Goal: Task Accomplishment & Management: Manage account settings

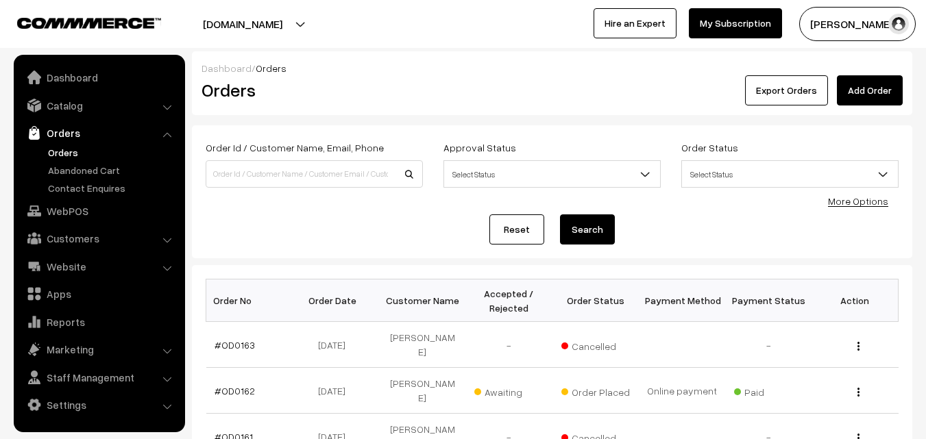
click at [62, 169] on link "Abandoned Cart" at bounding box center [113, 170] width 136 height 14
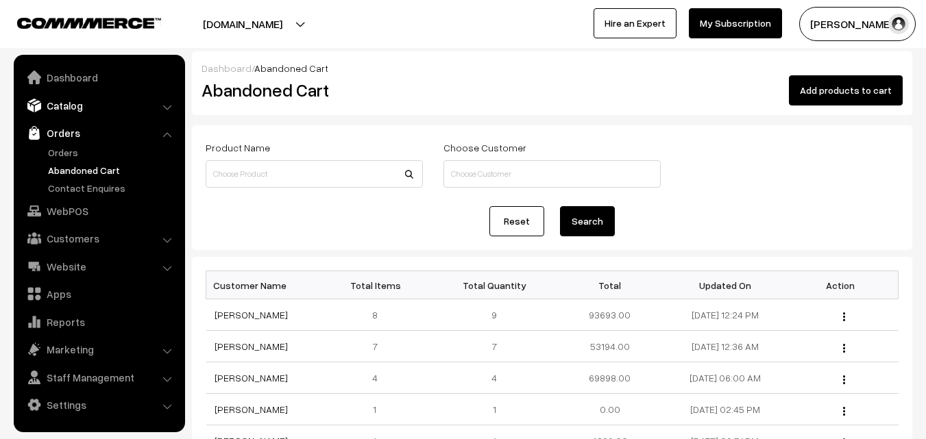
click at [81, 105] on link "Catalog" at bounding box center [98, 105] width 163 height 25
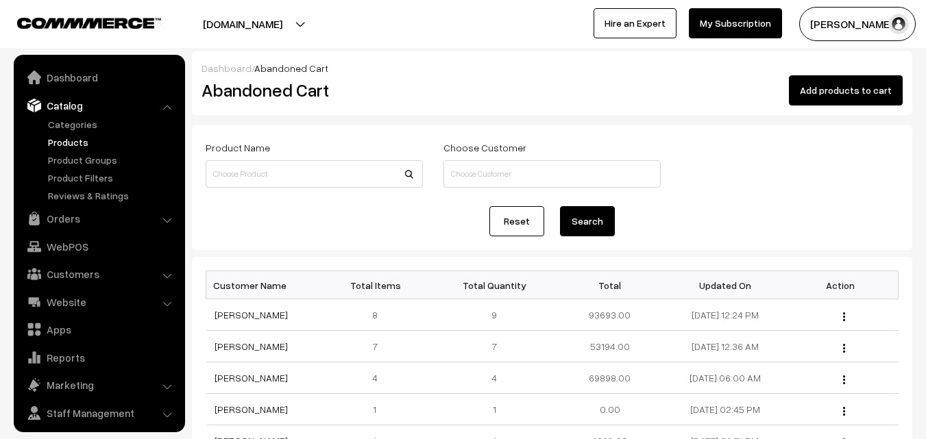
click at [79, 140] on link "Products" at bounding box center [113, 142] width 136 height 14
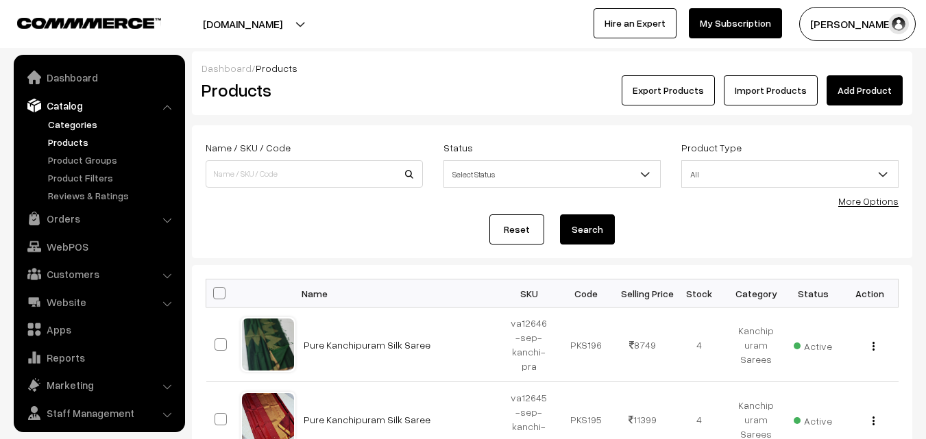
scroll to position [34, 0]
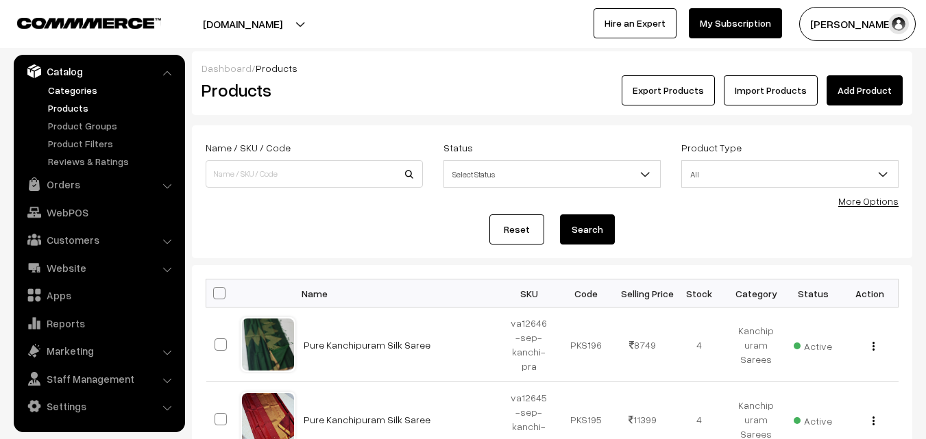
click at [65, 88] on link "Categories" at bounding box center [113, 90] width 136 height 14
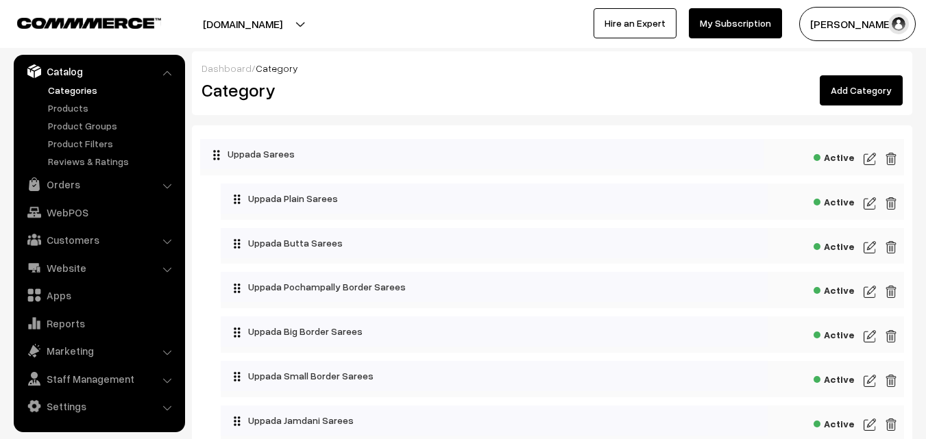
click at [840, 20] on button "[PERSON_NAME]" at bounding box center [857, 24] width 116 height 34
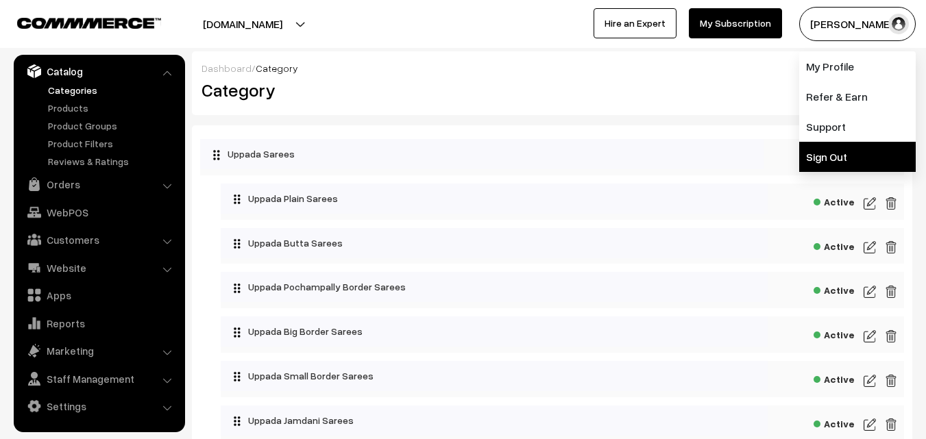
click at [838, 152] on link "Sign Out" at bounding box center [857, 157] width 116 height 30
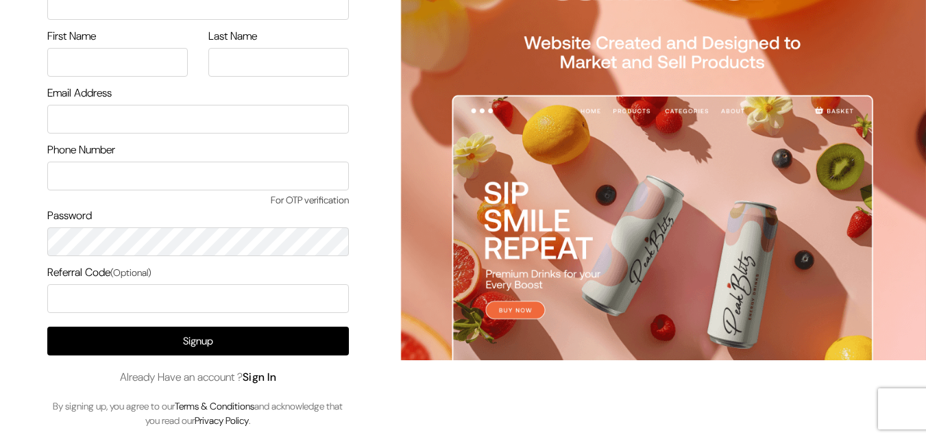
click at [277, 380] on link "Sign In" at bounding box center [260, 377] width 34 height 14
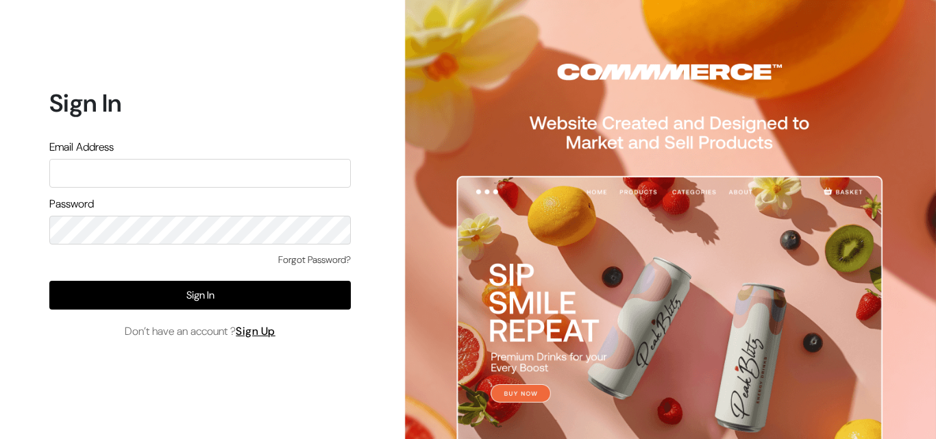
click at [100, 182] on input "text" at bounding box center [199, 173] width 301 height 29
type input "k"
type input "ksnaturals9@gmail.com"
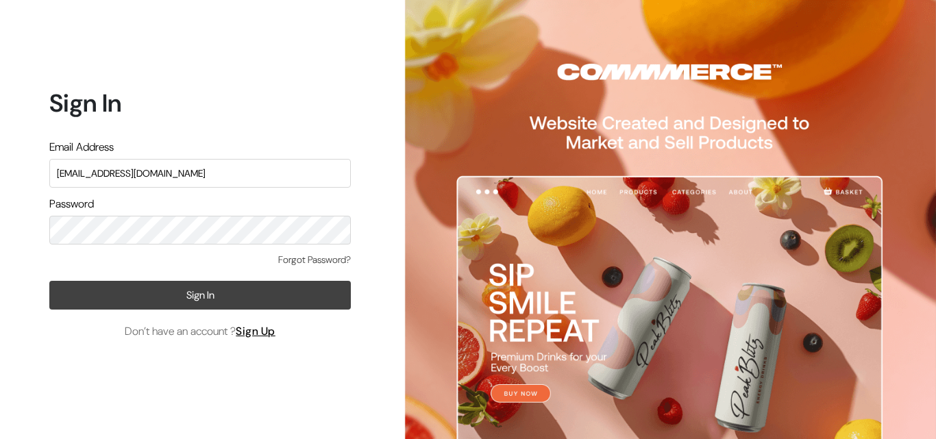
click at [185, 298] on button "Sign In" at bounding box center [199, 295] width 301 height 29
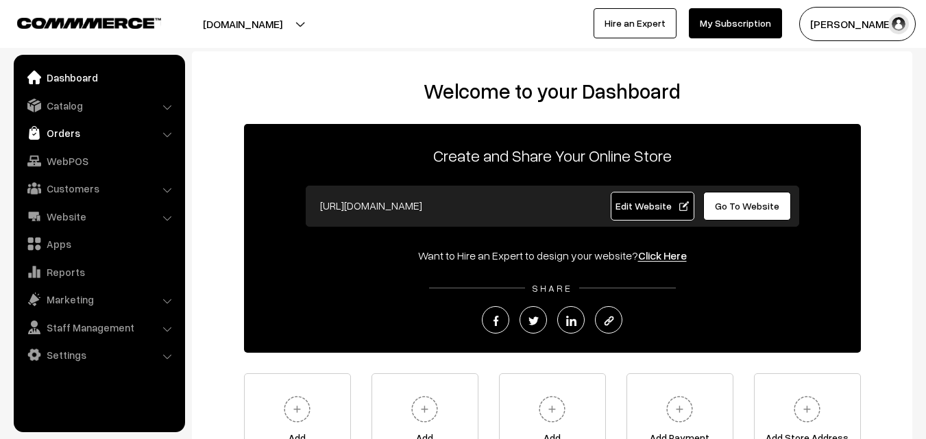
click at [71, 134] on link "Orders" at bounding box center [98, 133] width 163 height 25
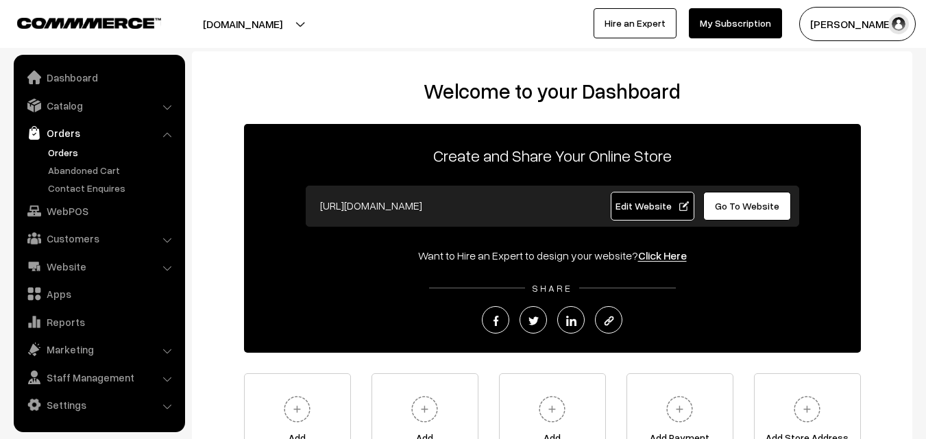
click at [71, 153] on link "Orders" at bounding box center [113, 152] width 136 height 14
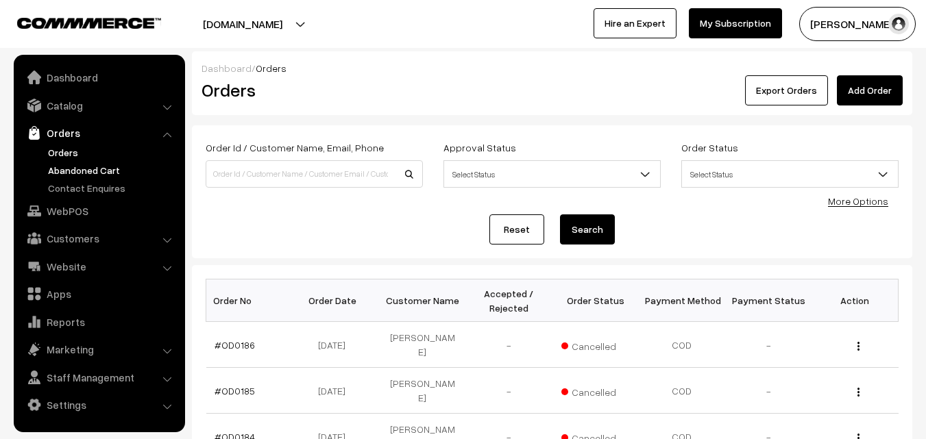
click at [76, 173] on link "Abandoned Cart" at bounding box center [113, 170] width 136 height 14
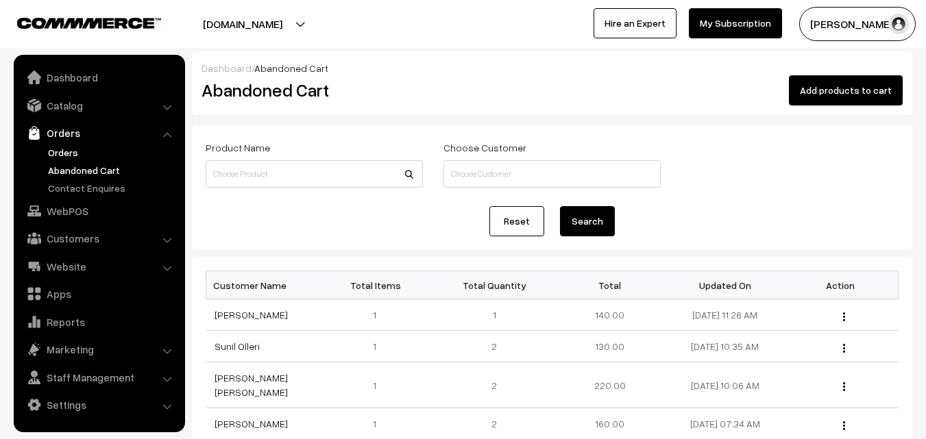
click at [68, 151] on link "Orders" at bounding box center [113, 152] width 136 height 14
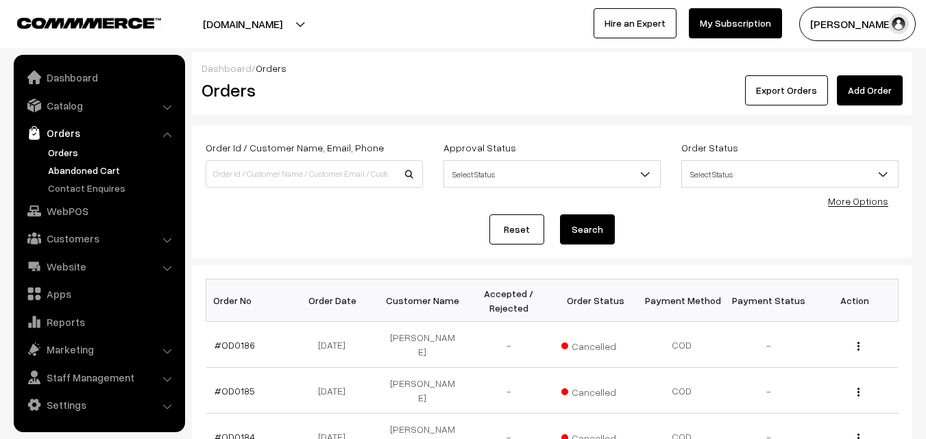
click at [73, 171] on link "Abandoned Cart" at bounding box center [113, 170] width 136 height 14
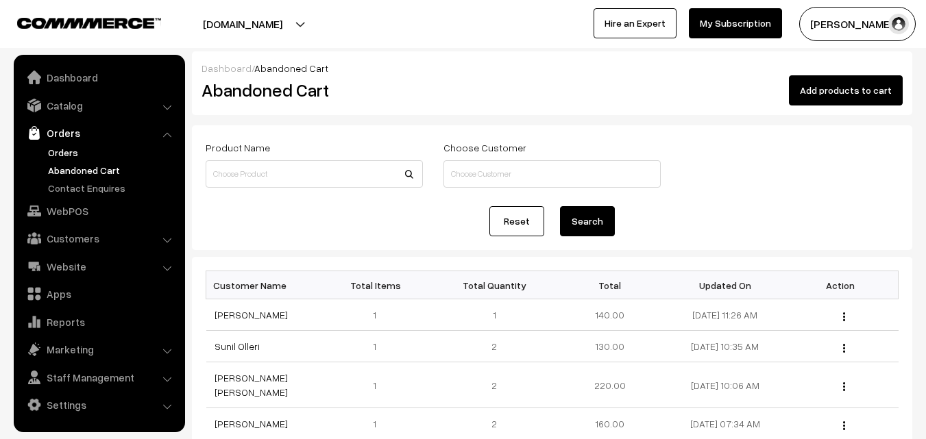
click at [67, 151] on link "Orders" at bounding box center [113, 152] width 136 height 14
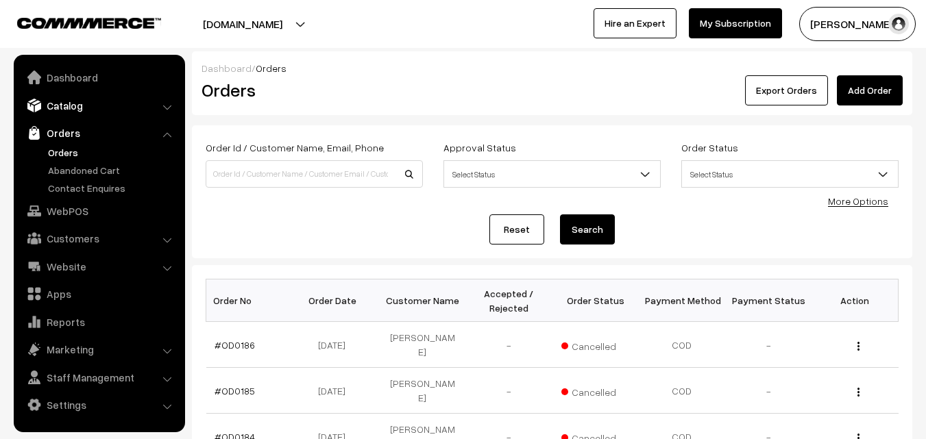
click at [66, 112] on link "Catalog" at bounding box center [98, 105] width 163 height 25
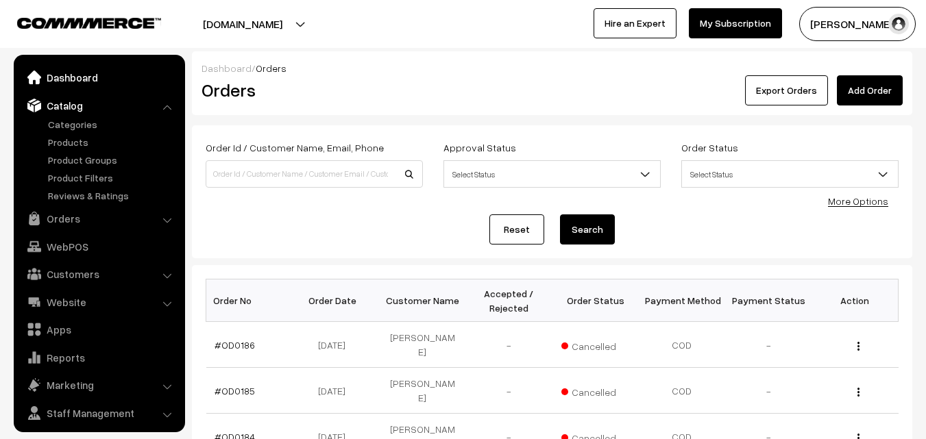
click at [71, 83] on link "Dashboard" at bounding box center [98, 77] width 163 height 25
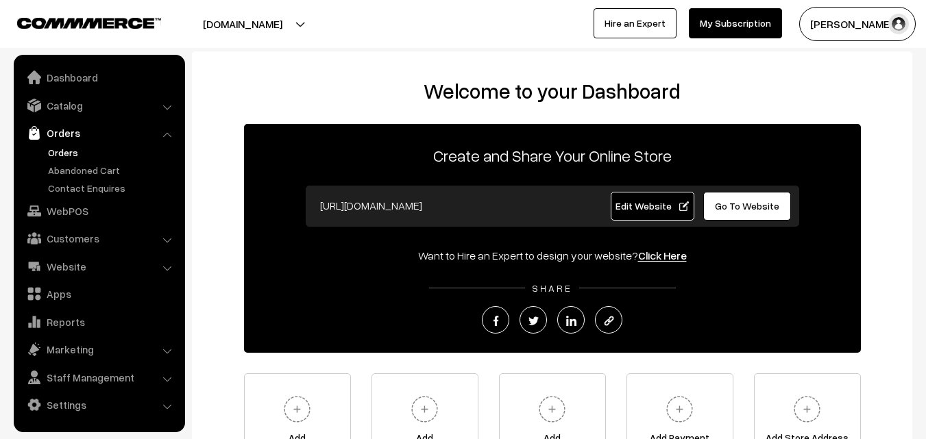
click at [59, 153] on link "Orders" at bounding box center [113, 152] width 136 height 14
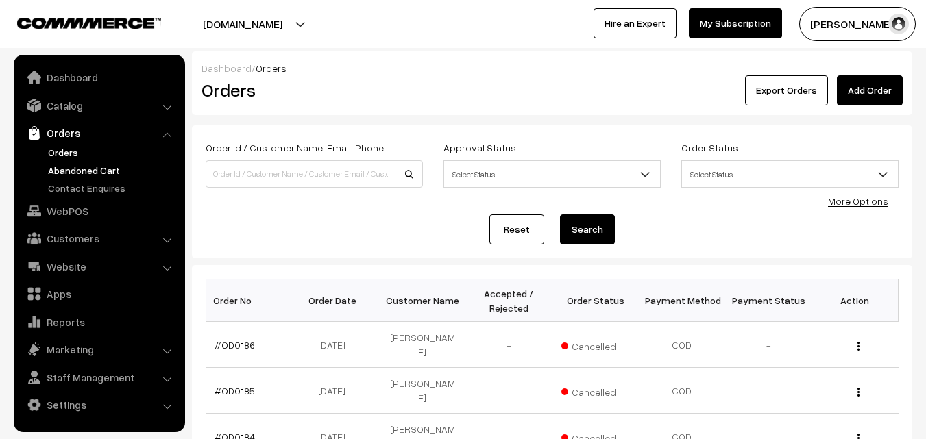
click at [60, 171] on link "Abandoned Cart" at bounding box center [113, 170] width 136 height 14
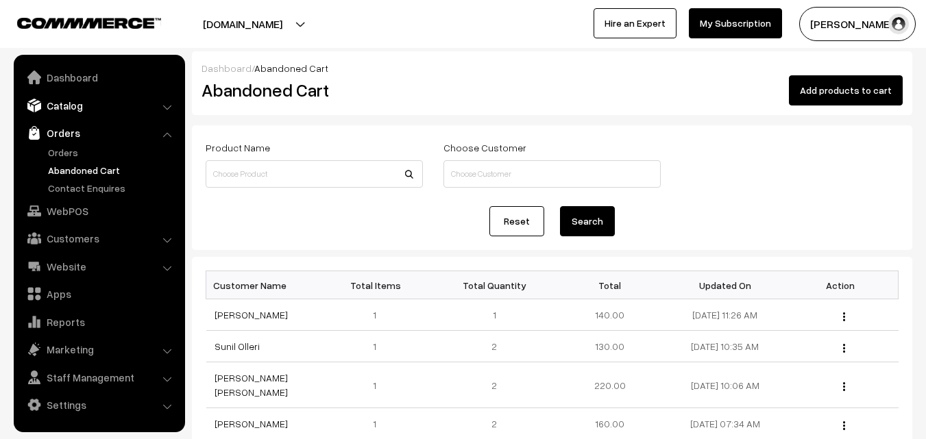
click at [60, 109] on link "Catalog" at bounding box center [98, 105] width 163 height 25
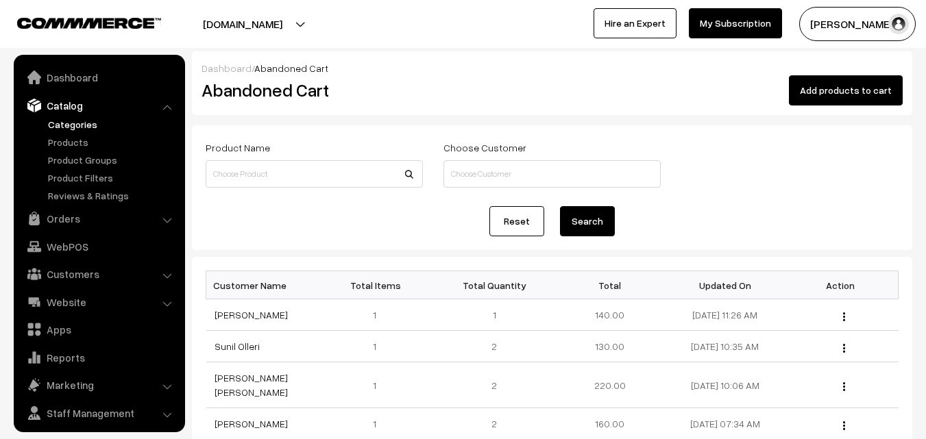
click at [61, 123] on link "Categories" at bounding box center [113, 124] width 136 height 14
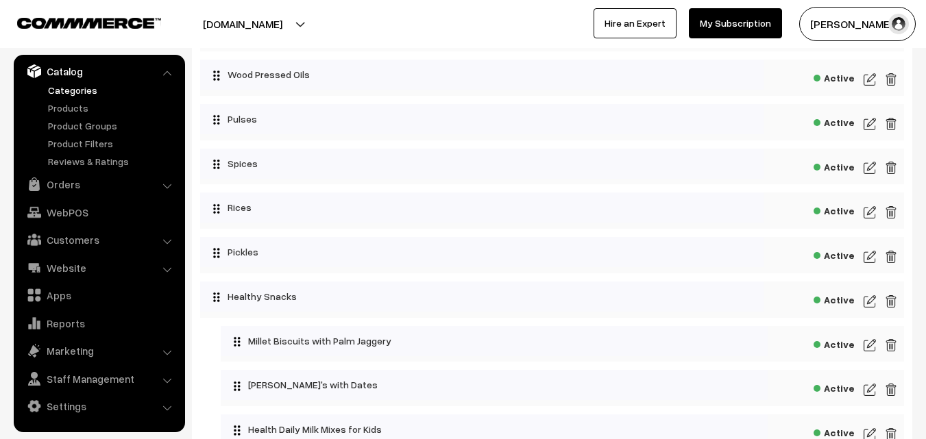
scroll to position [1165, 0]
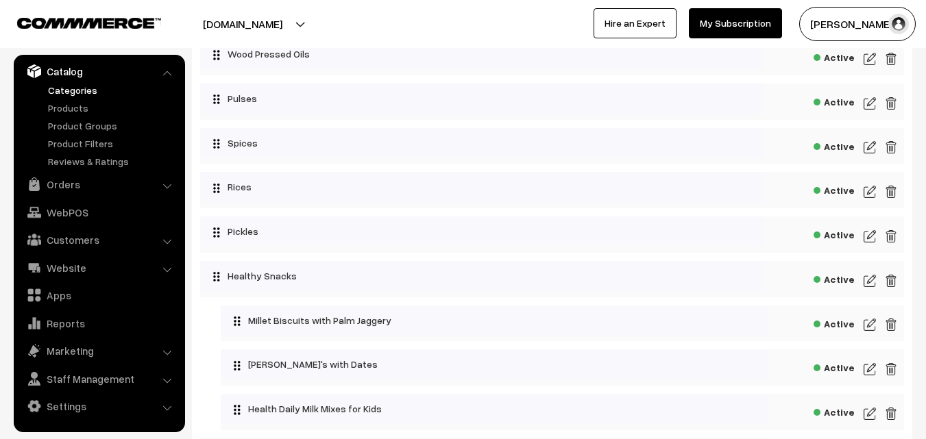
click at [871, 369] on img at bounding box center [869, 369] width 12 height 16
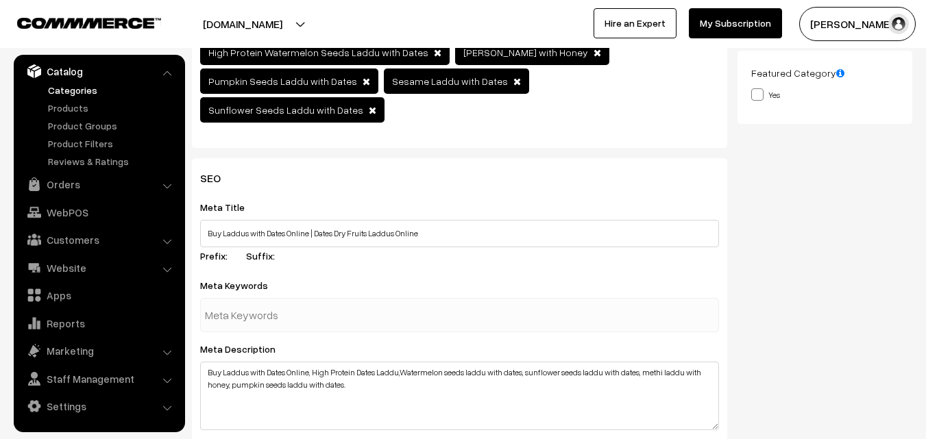
scroll to position [411, 0]
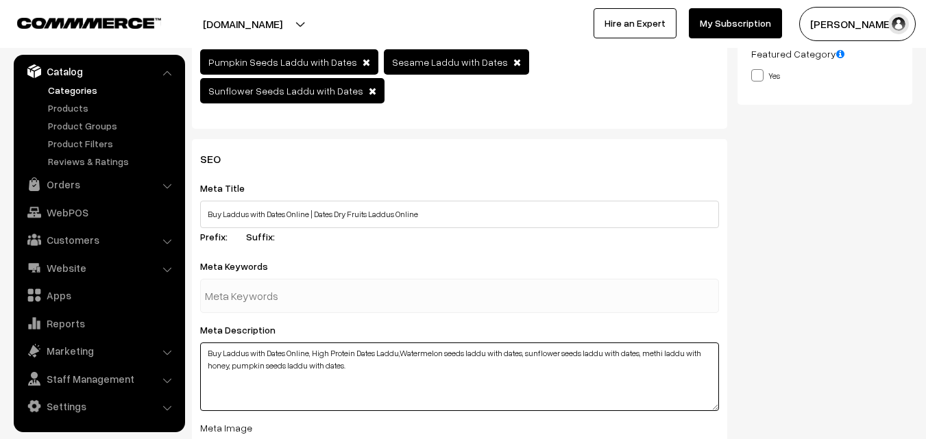
click at [399, 343] on textarea "Buy Laddus with Dates Online, High Protein Dates Laddu,Watermelon seeds laddu w…" at bounding box center [459, 377] width 519 height 69
click at [529, 343] on textarea "Buy Laddus with Dates Online, High Protein Dates Laddu,Watermelon seeds laddu w…" at bounding box center [459, 377] width 519 height 69
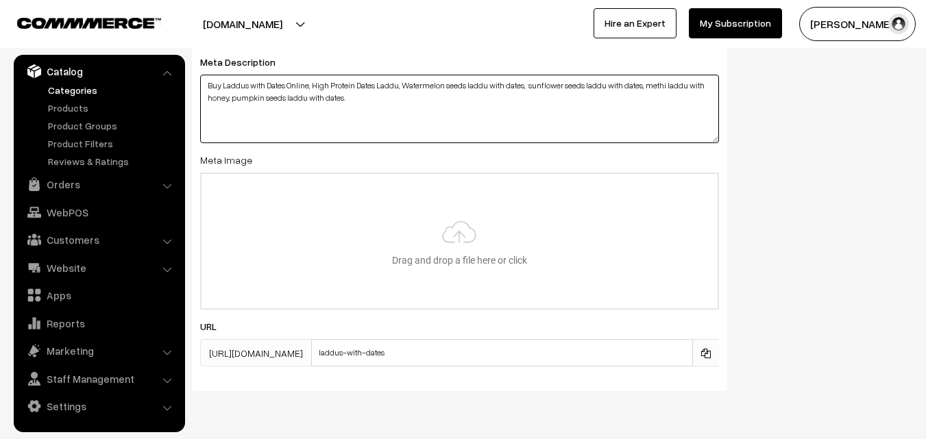
scroll to position [696, 0]
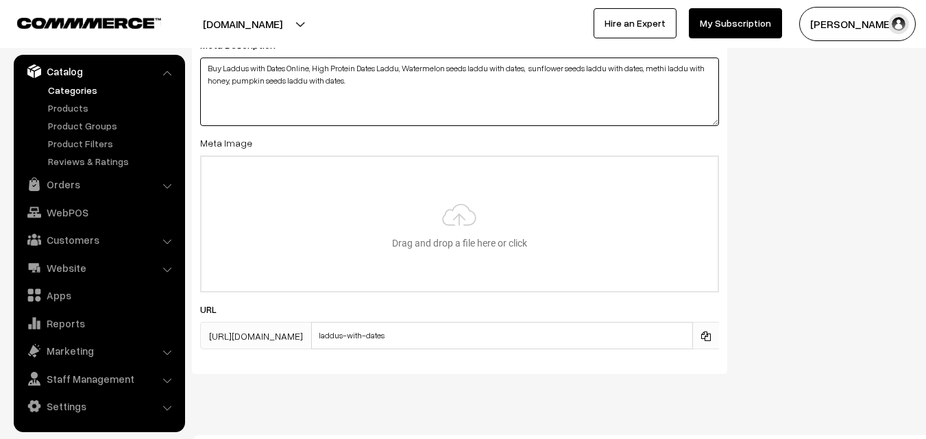
type textarea "Buy Laddus with Dates Online, High Protein Dates Laddu, Watermelon seeds laddu …"
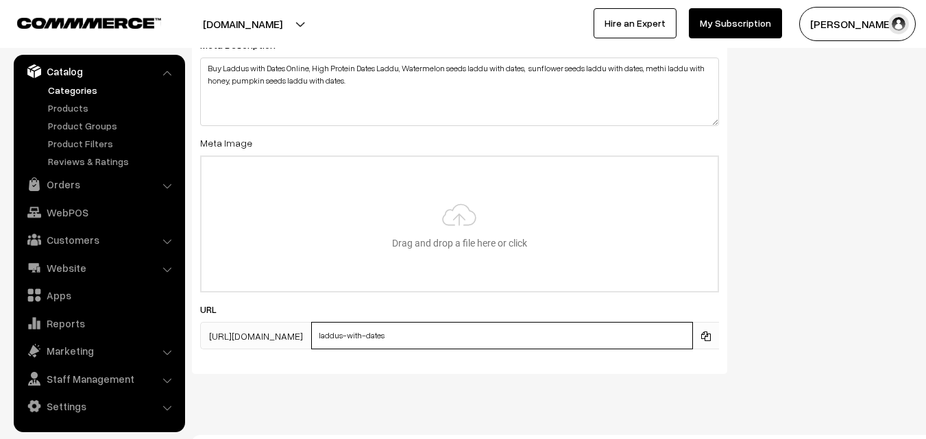
drag, startPoint x: 439, startPoint y: 312, endPoint x: 356, endPoint y: 315, distance: 83.6
click at [356, 322] on div "https://ksnaturals.com/categories/ laddus-with-dates" at bounding box center [459, 335] width 519 height 27
type input "d"
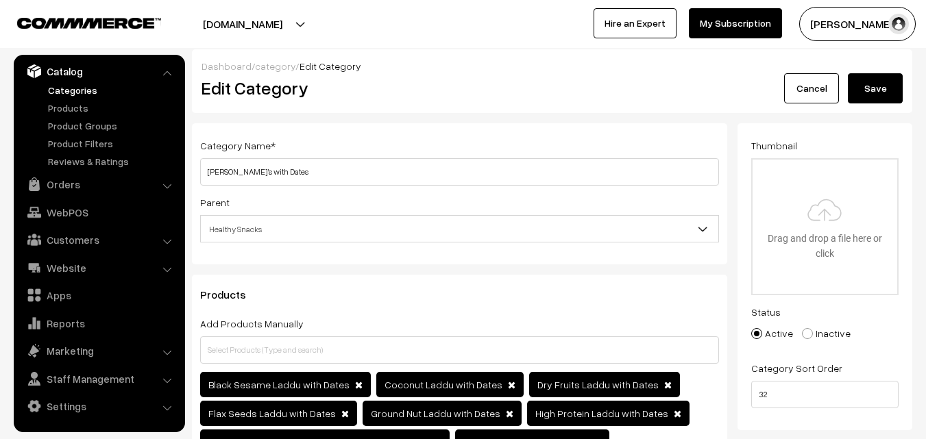
scroll to position [0, 0]
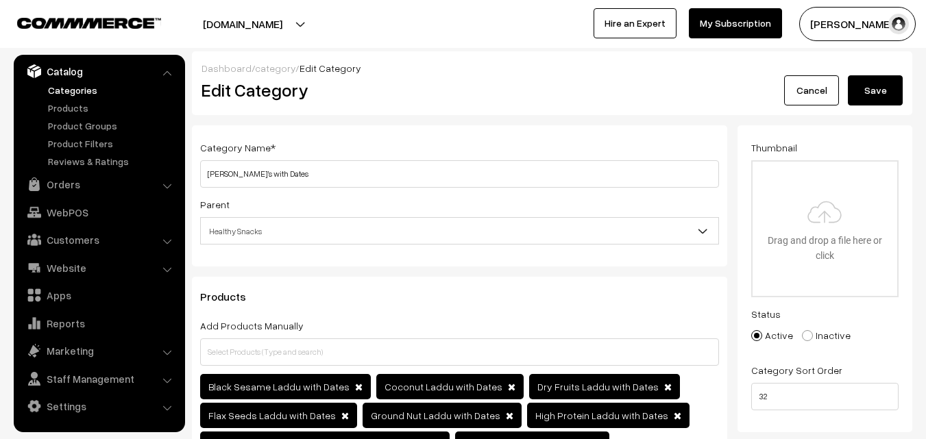
type input "dry-fruit-laddus-with-dates"
click at [859, 87] on button "Save" at bounding box center [875, 90] width 55 height 30
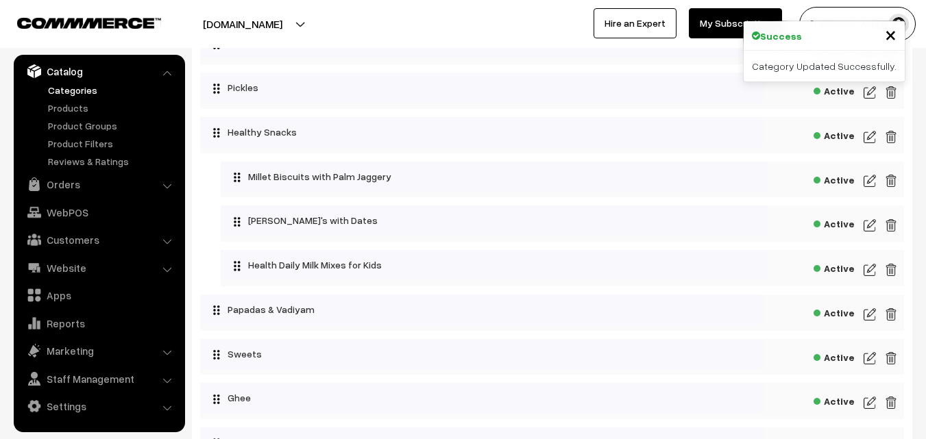
scroll to position [1233, 0]
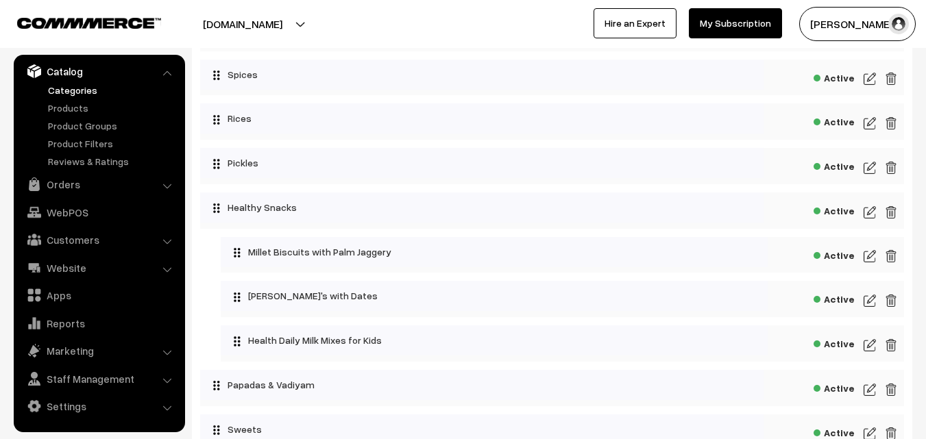
click at [866, 299] on img at bounding box center [869, 301] width 12 height 16
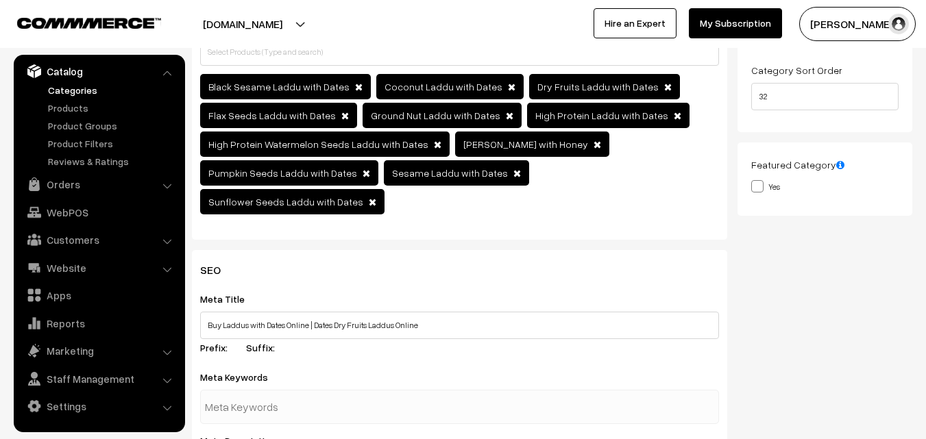
scroll to position [343, 0]
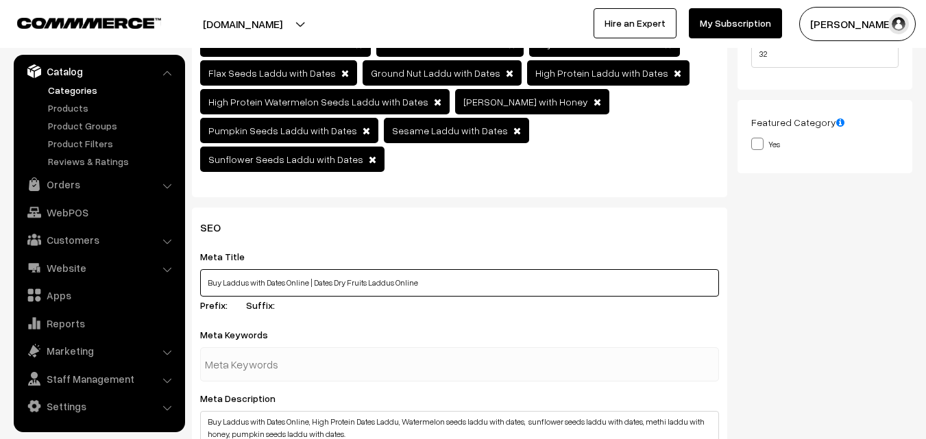
drag, startPoint x: 314, startPoint y: 259, endPoint x: 430, endPoint y: 260, distance: 116.5
click at [430, 269] on input "Buy Laddus with Dates Online | Dates Dry Fruits Laddus Online" at bounding box center [459, 282] width 519 height 27
type input "Buy Laddus with Dates Online | Dry Fruits Laddu with Dates Online [GEOGRAPHIC_D…"
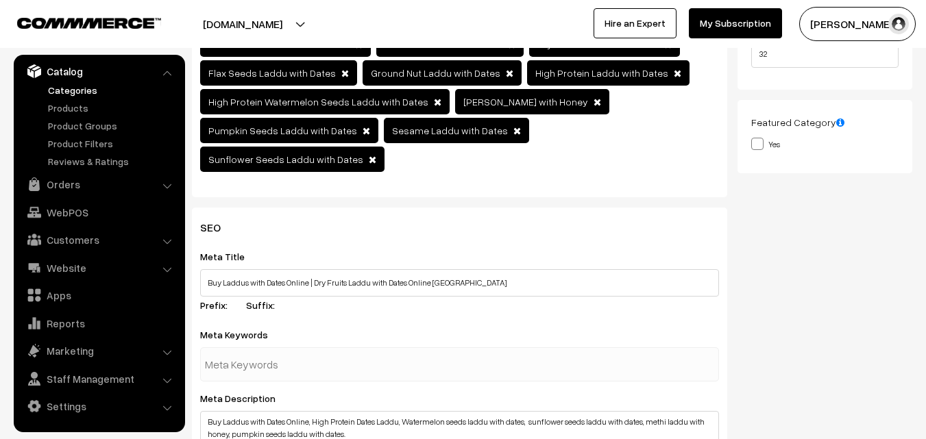
click at [302, 351] on input "text" at bounding box center [276, 364] width 143 height 27
type input "dry fruit laddu with dates"
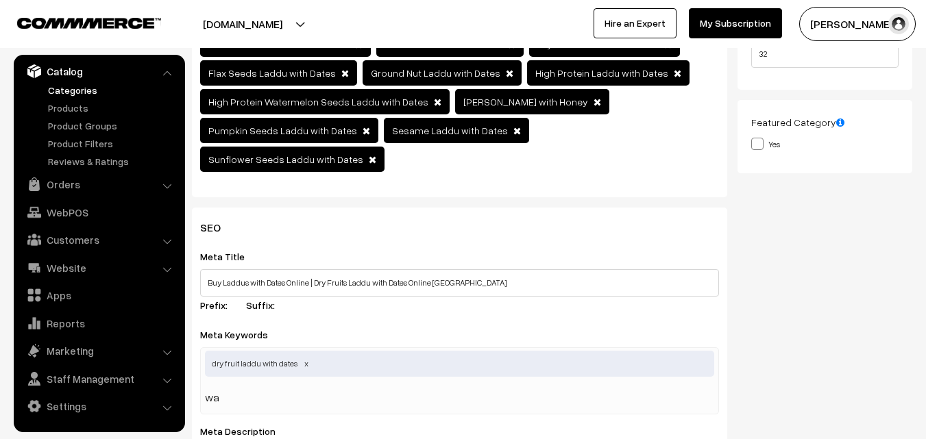
type input "w"
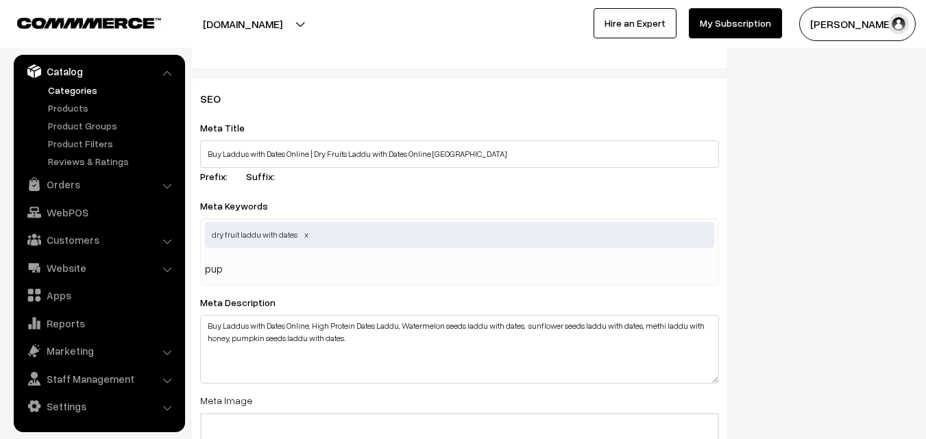
scroll to position [480, 0]
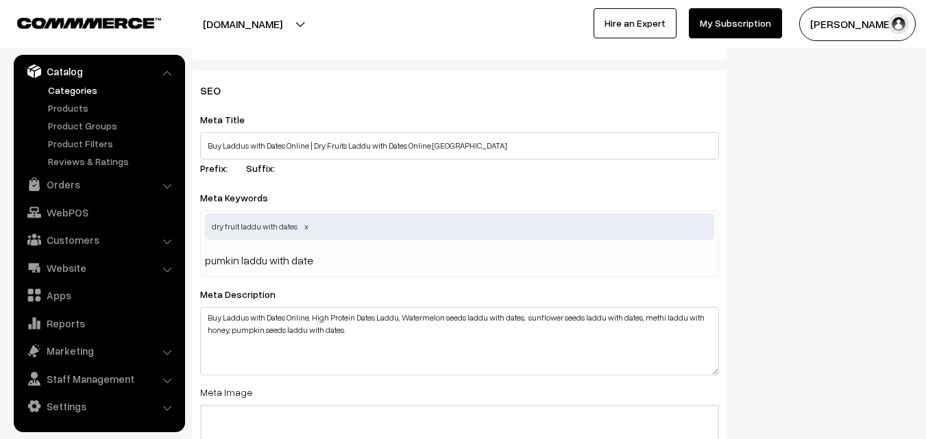
type input "pumkin laddu with dates"
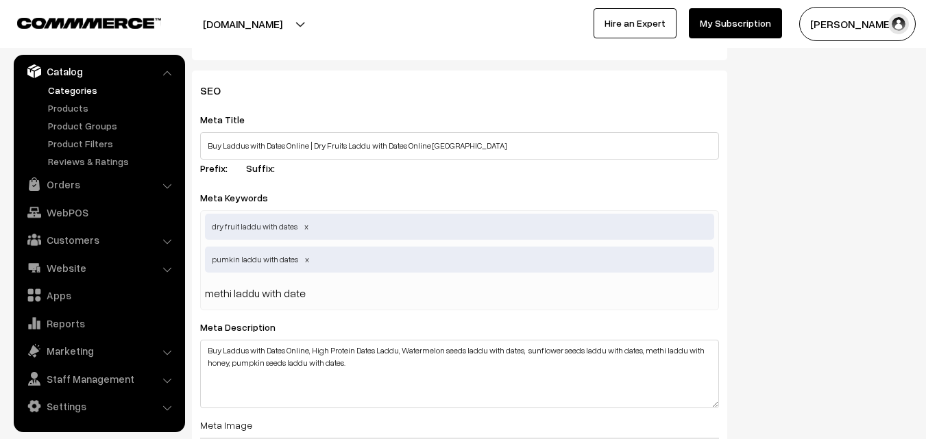
type input "[PERSON_NAME] with dates"
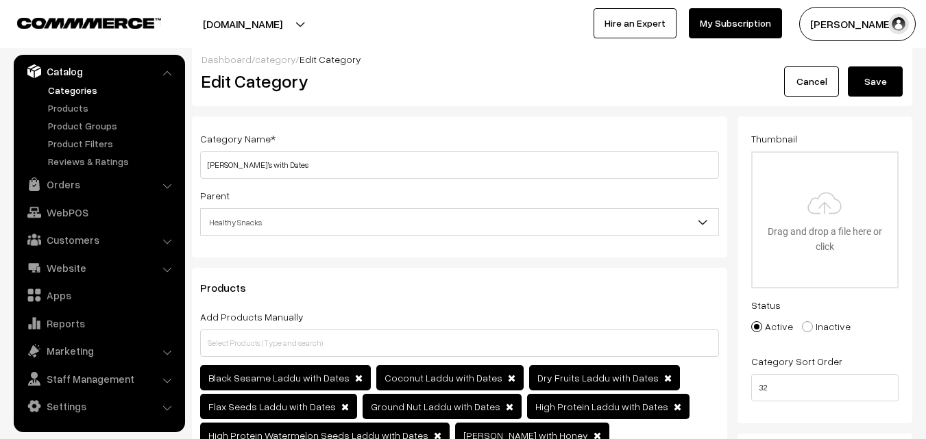
scroll to position [0, 0]
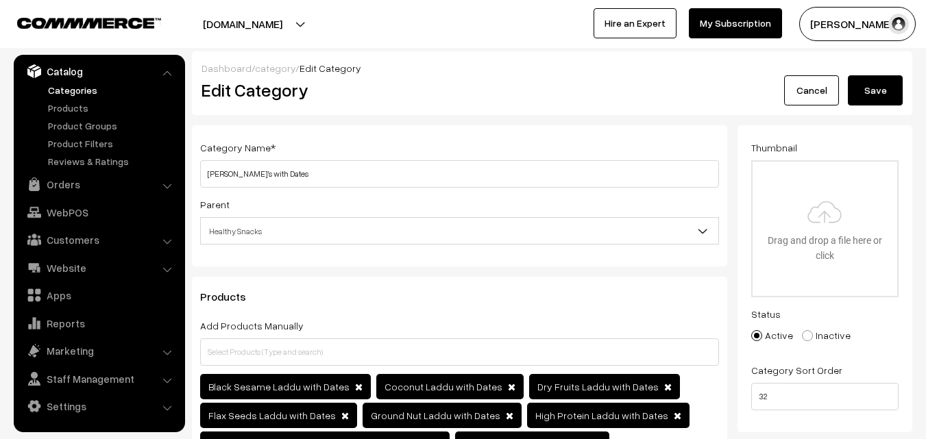
click at [901, 92] on button "Save" at bounding box center [875, 90] width 55 height 30
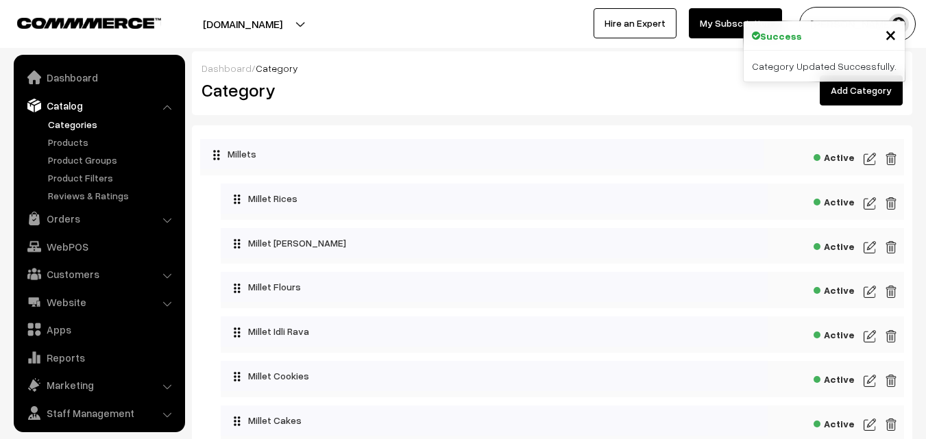
scroll to position [34, 0]
